Goal: Transaction & Acquisition: Obtain resource

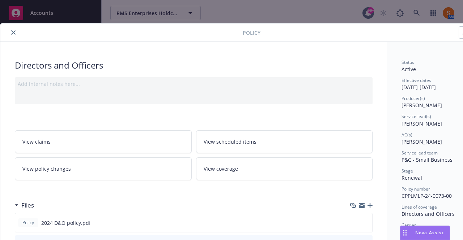
scroll to position [0, 180]
click at [16, 31] on button "close" at bounding box center [13, 32] width 9 height 9
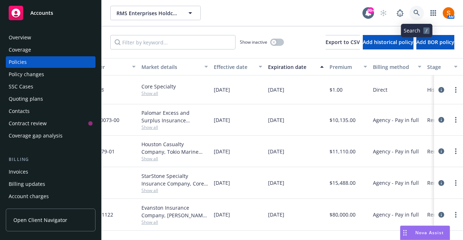
click at [420, 9] on link at bounding box center [416, 13] width 14 height 14
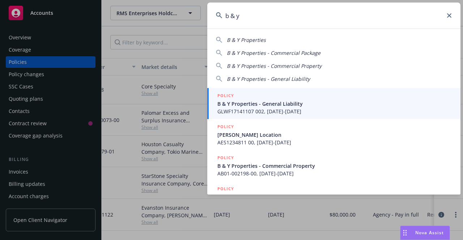
type input "b & y"
click at [296, 106] on span "B & Y Properties - General Liability" at bounding box center [334, 104] width 234 height 8
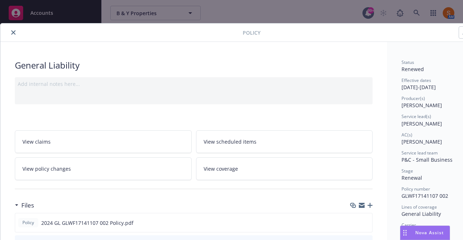
click at [16, 34] on button "close" at bounding box center [13, 32] width 9 height 9
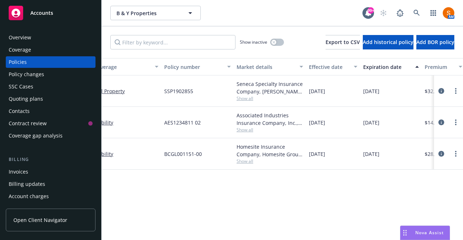
scroll to position [0, 195]
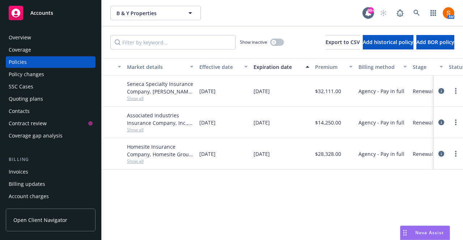
click at [440, 152] on icon "circleInformation" at bounding box center [441, 154] width 6 height 6
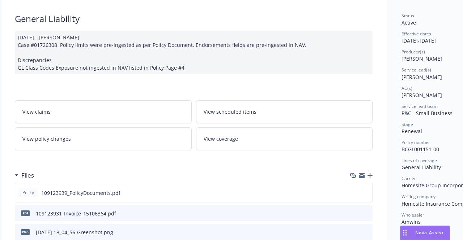
scroll to position [1, 0]
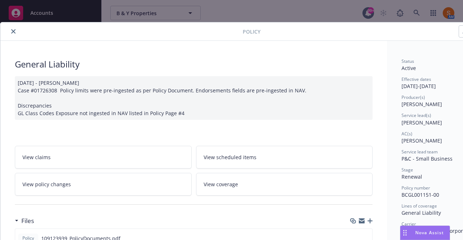
click at [14, 34] on button "close" at bounding box center [13, 31] width 9 height 9
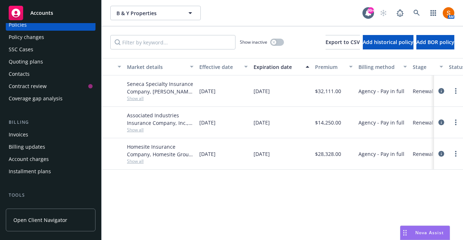
scroll to position [39, 0]
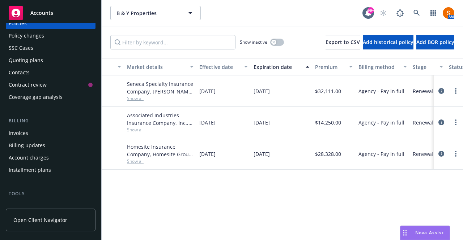
click at [31, 128] on div "Invoices" at bounding box center [51, 134] width 84 height 12
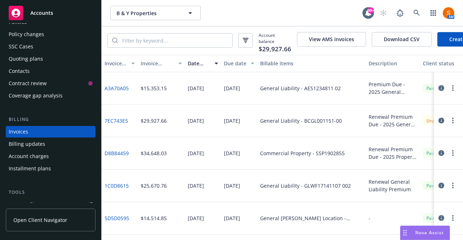
click at [448, 124] on button "button" at bounding box center [452, 120] width 9 height 9
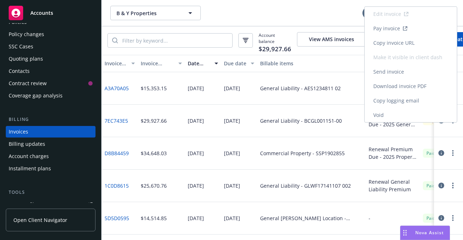
click at [405, 45] on link "Copy invoice URL" at bounding box center [411, 43] width 92 height 14
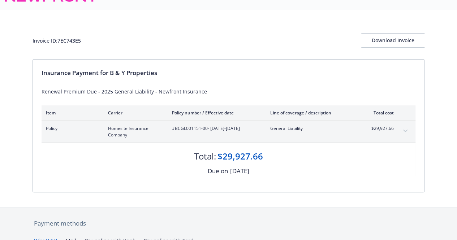
scroll to position [16, 0]
